Goal: Check status: Check status

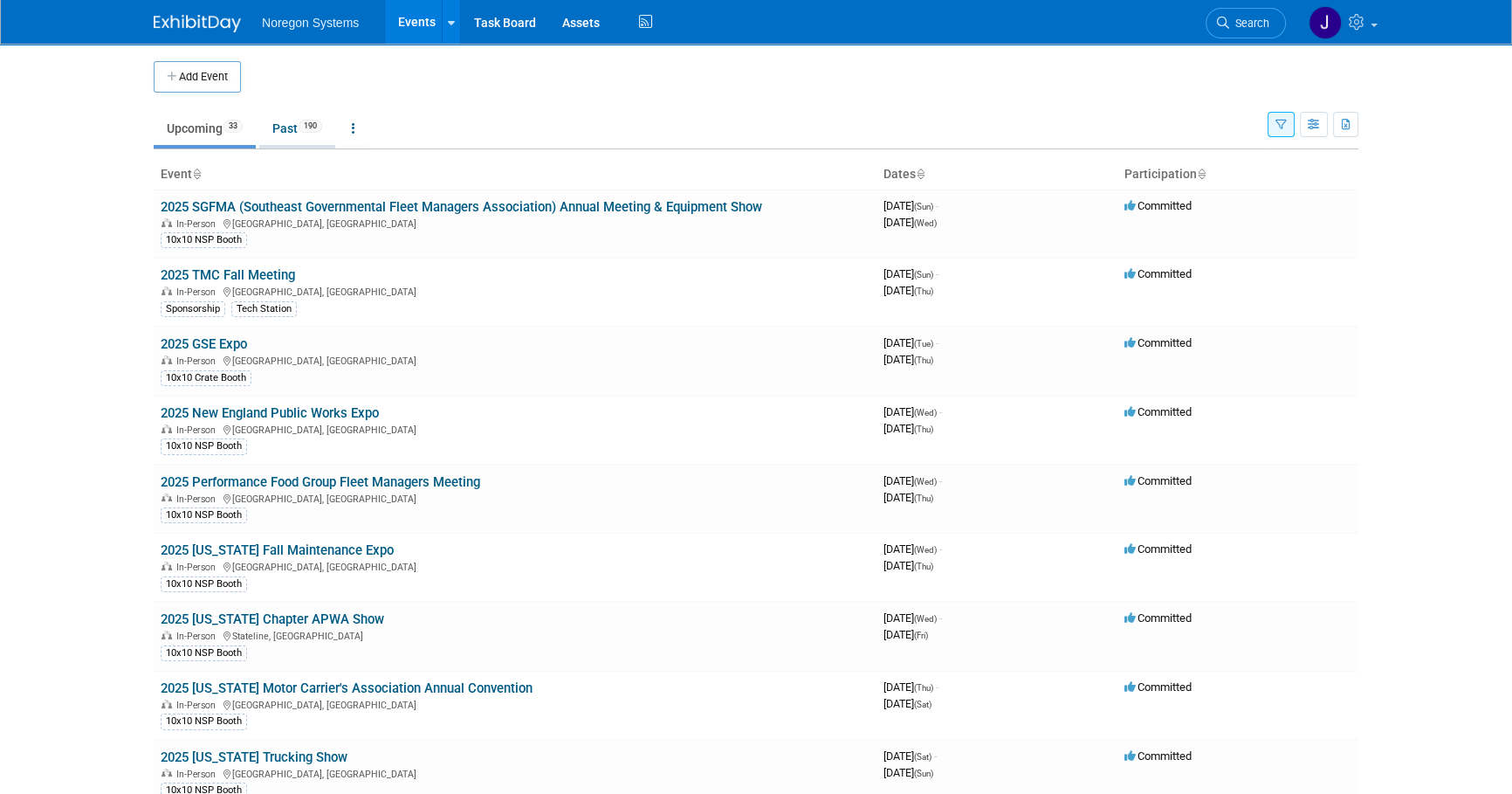
click at [282, 129] on link "Past 190" at bounding box center [297, 129] width 76 height 33
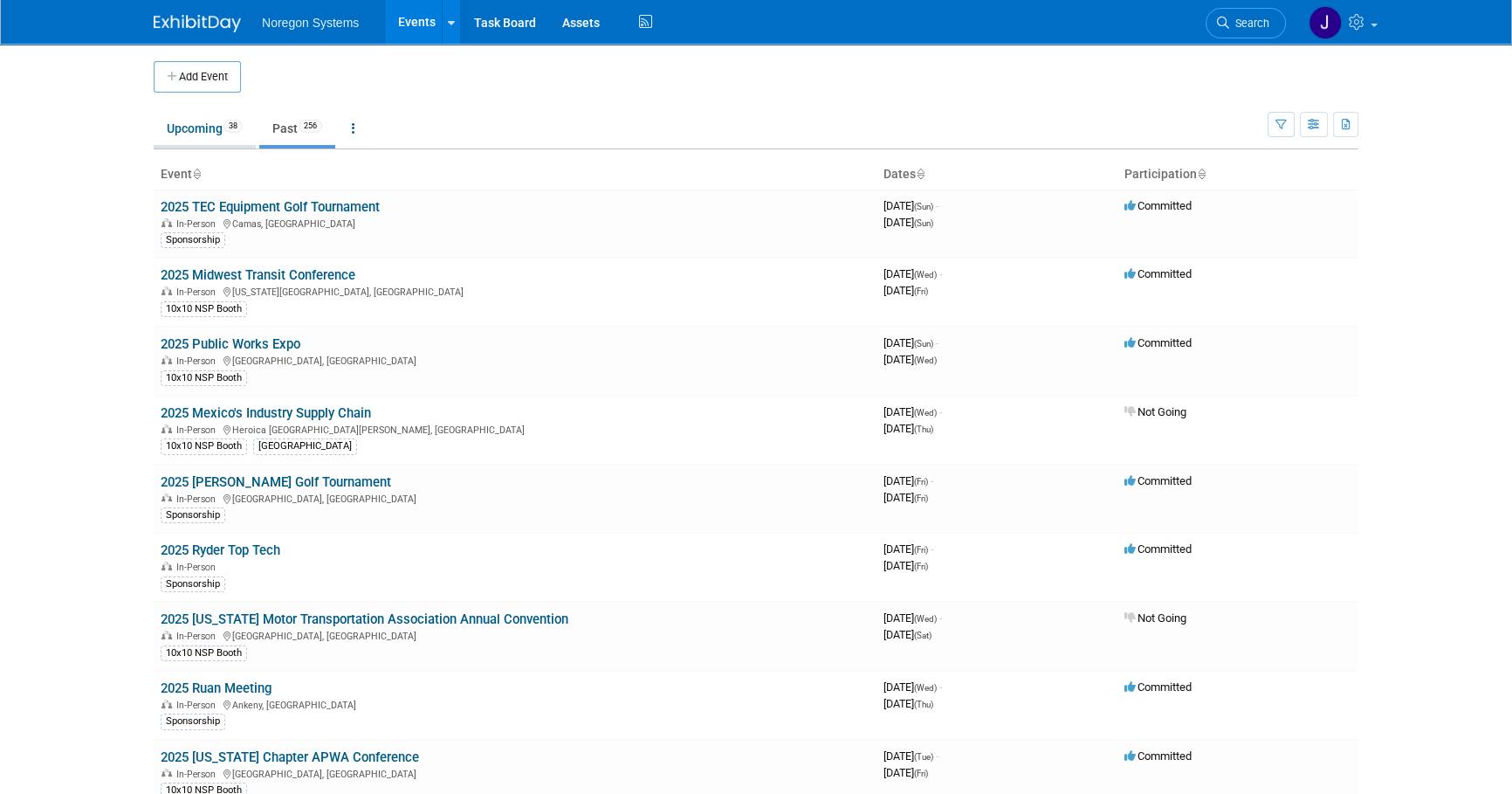
click at [185, 134] on link "Upcoming 38" at bounding box center [204, 129] width 102 height 33
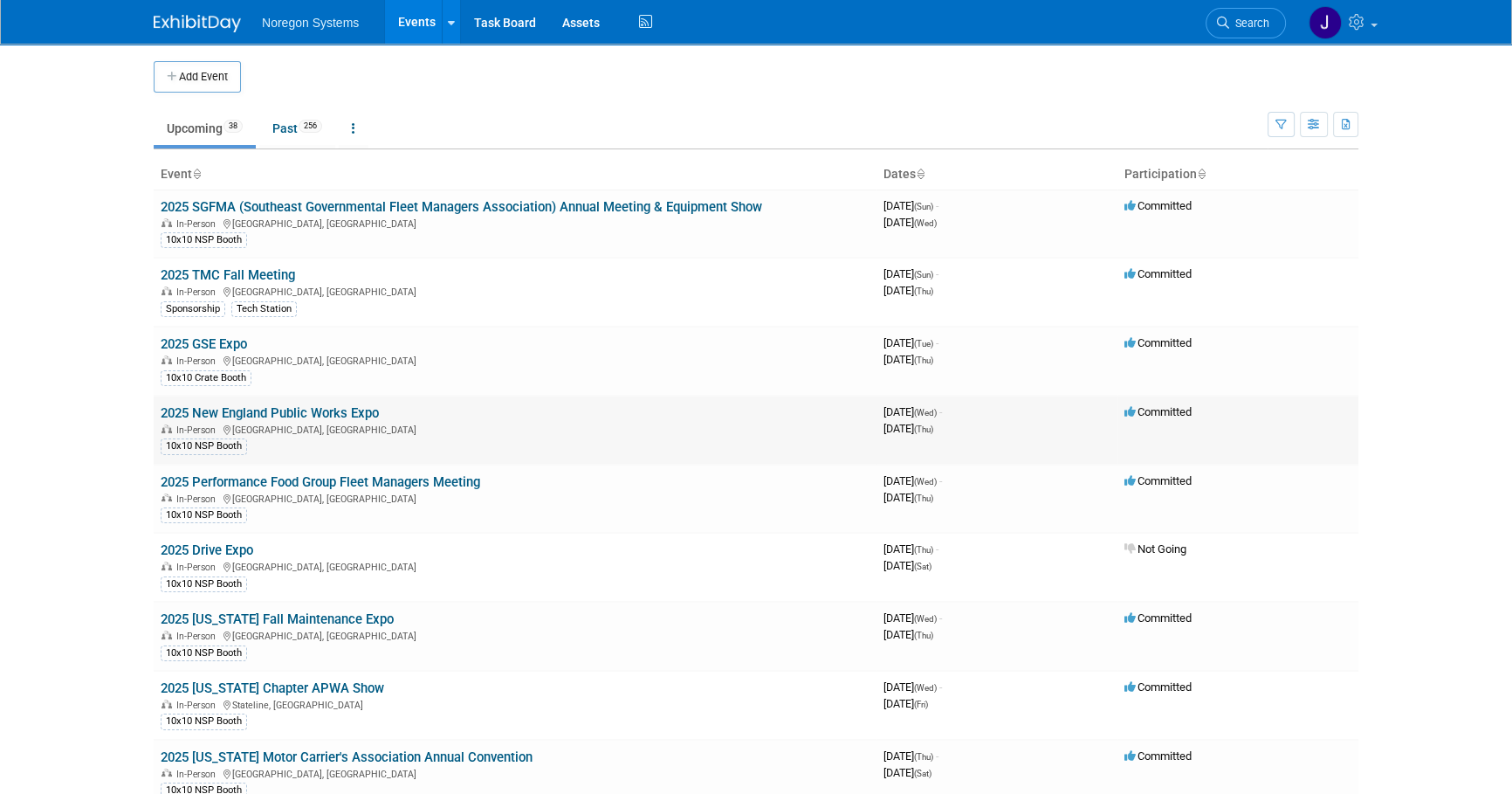
click at [369, 405] on link "2025 New England Public Works Expo" at bounding box center [270, 412] width 218 height 16
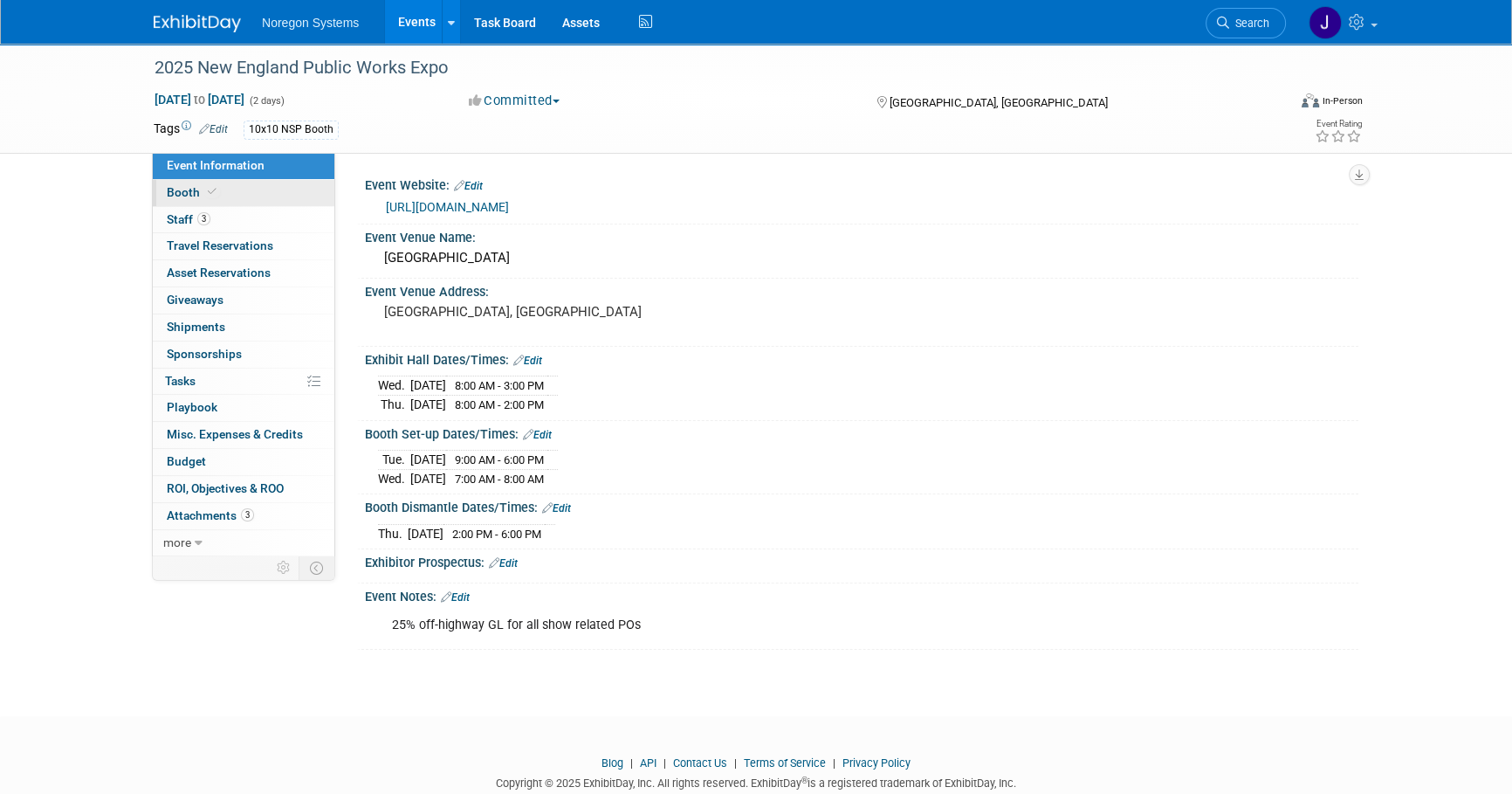
click at [249, 196] on link "Booth" at bounding box center [243, 193] width 182 height 27
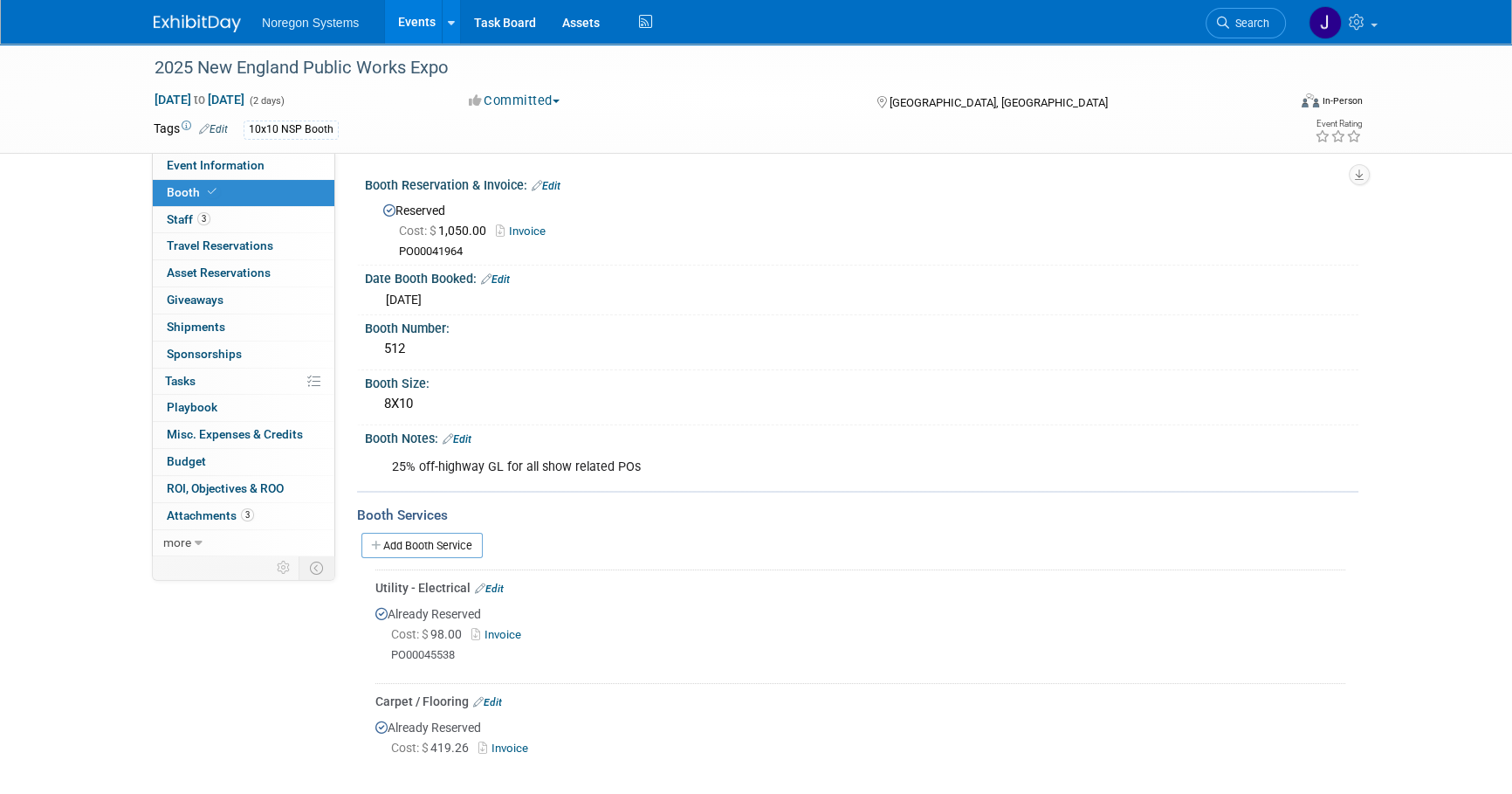
click at [514, 635] on link "Invoice" at bounding box center [500, 634] width 57 height 13
drag, startPoint x: 461, startPoint y: 654, endPoint x: 388, endPoint y: 652, distance: 73.0
click at [388, 652] on div "Cost: $ 98.00 Invoice PO00045538" at bounding box center [860, 643] width 970 height 38
copy div "PO00045538"
